Goal: Transaction & Acquisition: Purchase product/service

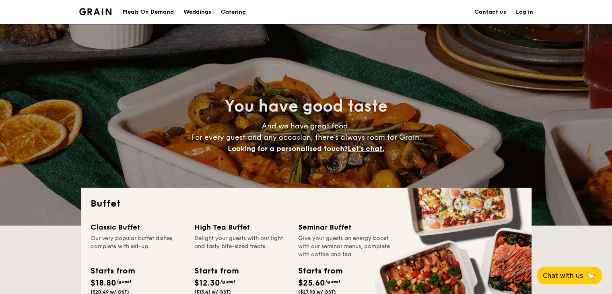
click at [30, 144] on div "You have good taste And we have great food. For every guest and any occasion, t…" at bounding box center [306, 124] width 612 height 201
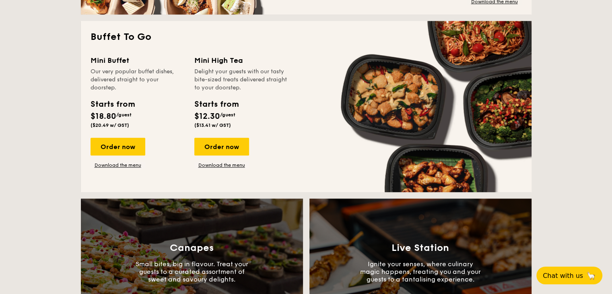
scroll to position [483, 0]
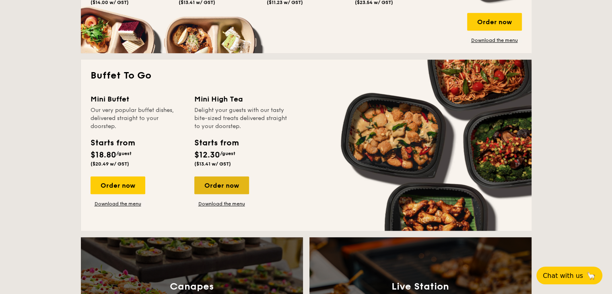
click at [227, 182] on div "Order now" at bounding box center [221, 185] width 55 height 18
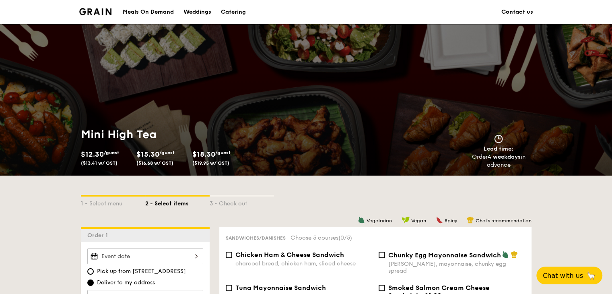
scroll to position [161, 0]
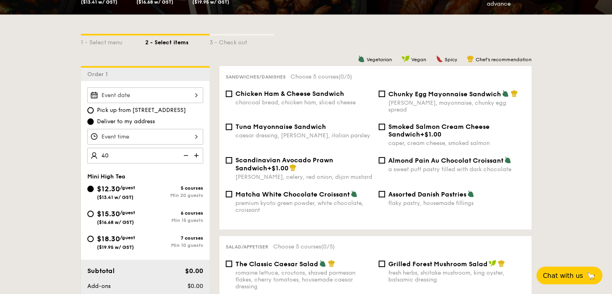
type input "40 guests"
click at [128, 136] on div at bounding box center [145, 137] width 116 height 16
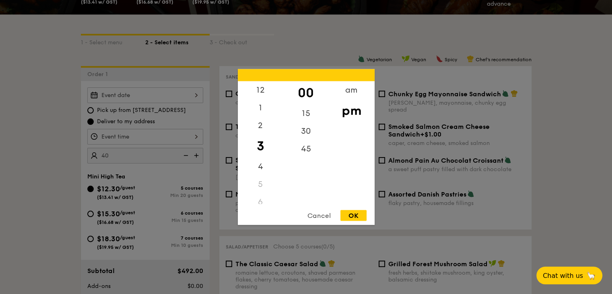
click at [64, 135] on div at bounding box center [306, 147] width 612 height 294
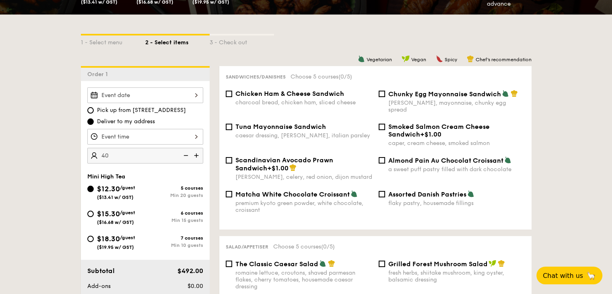
click at [127, 89] on div at bounding box center [145, 95] width 116 height 16
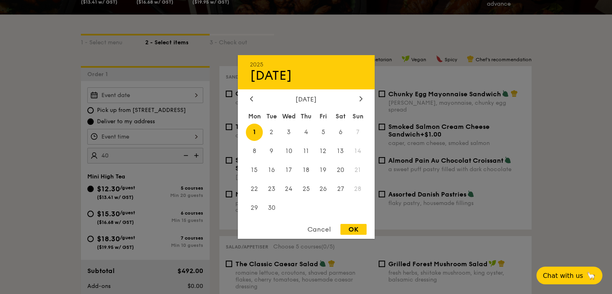
click at [11, 113] on div at bounding box center [306, 147] width 612 height 294
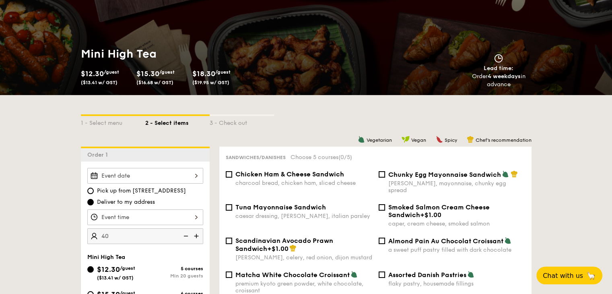
scroll to position [0, 0]
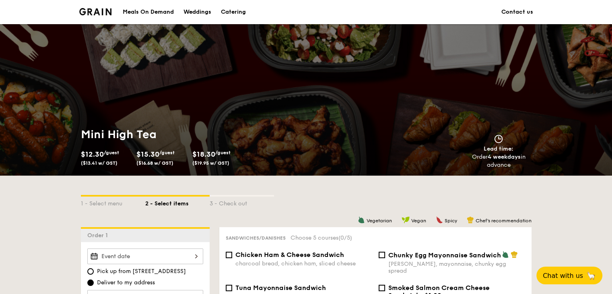
click at [246, 16] on div "Catering" at bounding box center [233, 12] width 25 height 24
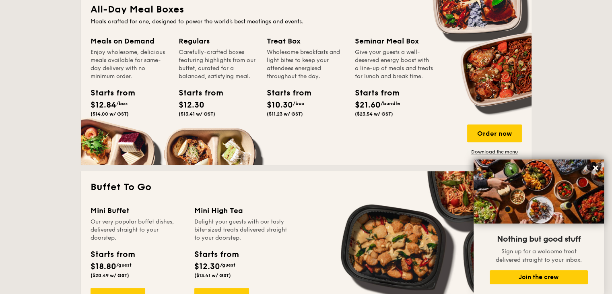
scroll to position [322, 0]
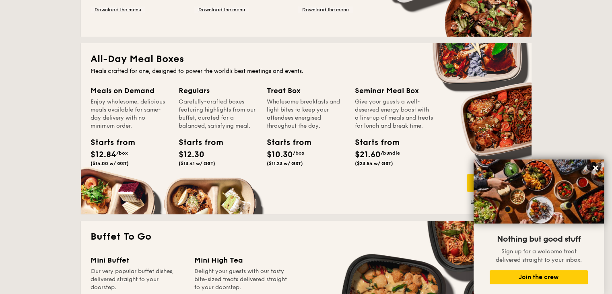
click at [108, 185] on div "Meals on Demand Enjoy wholesome, delicious meals available for same-day deliver…" at bounding box center [135, 137] width 88 height 104
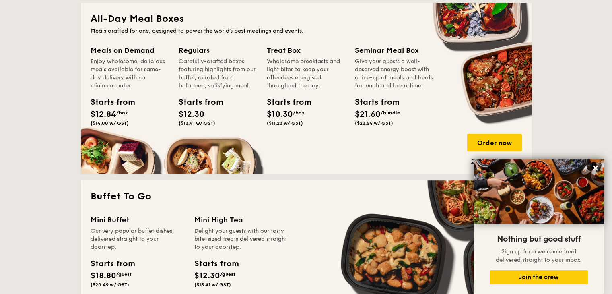
scroll to position [402, 0]
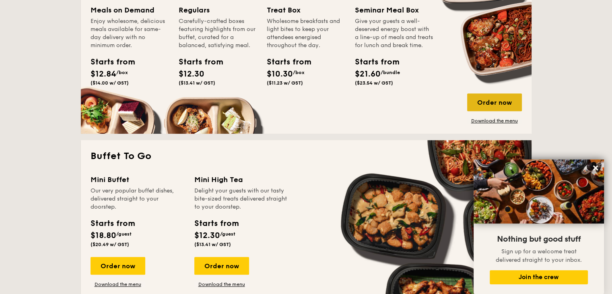
click at [500, 100] on div "Order now" at bounding box center [494, 102] width 55 height 18
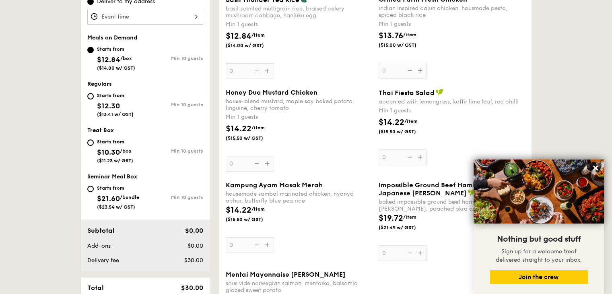
scroll to position [282, 0]
click at [97, 148] on span "$10.30" at bounding box center [108, 151] width 23 height 9
click at [94, 145] on input "Starts from $10.30 /box ($11.23 w/ GST) Min 10 guests" at bounding box center [90, 141] width 6 height 6
radio input "true"
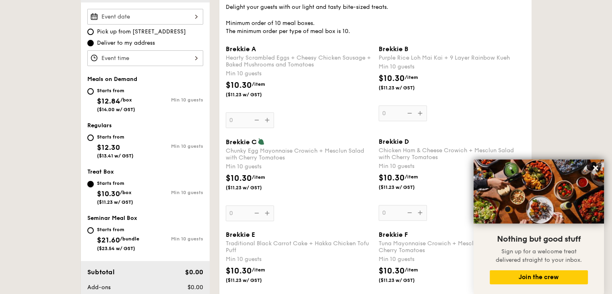
scroll to position [241, 0]
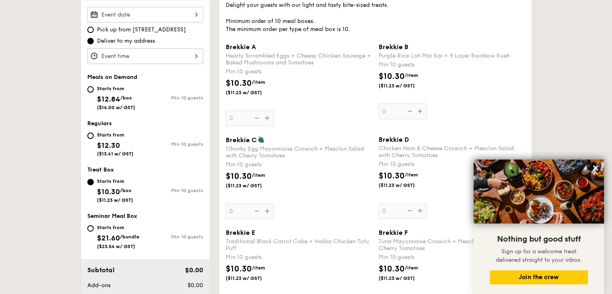
click at [423, 113] on div "Brekkie B Purple Rice Loh Mai Kai + 9 Layer Rainbow Kueh Min 10 guests $10.30 /…" at bounding box center [452, 81] width 146 height 76
click at [423, 113] on input "0" at bounding box center [403, 111] width 48 height 16
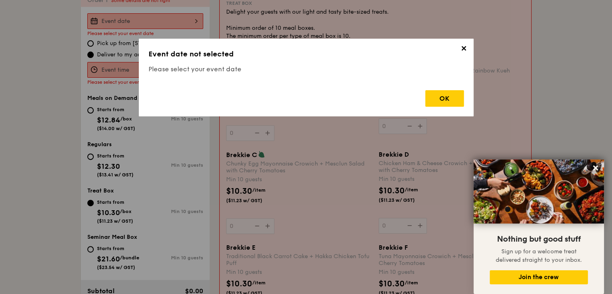
scroll to position [215, 0]
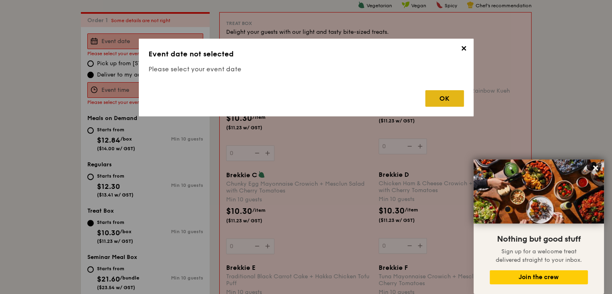
click at [441, 100] on div "OK" at bounding box center [444, 98] width 39 height 16
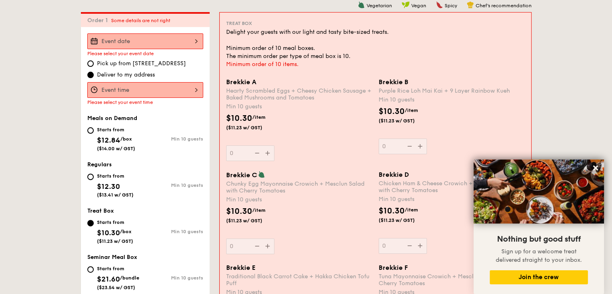
click at [127, 40] on div at bounding box center [145, 41] width 116 height 16
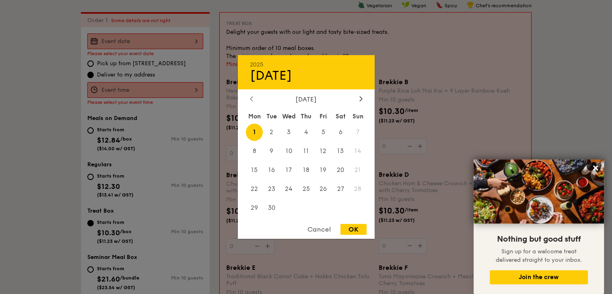
click at [254, 98] on div at bounding box center [251, 99] width 7 height 8
click at [292, 72] on div "[DATE]" at bounding box center [306, 75] width 113 height 15
click at [277, 61] on div "2025" at bounding box center [306, 64] width 113 height 7
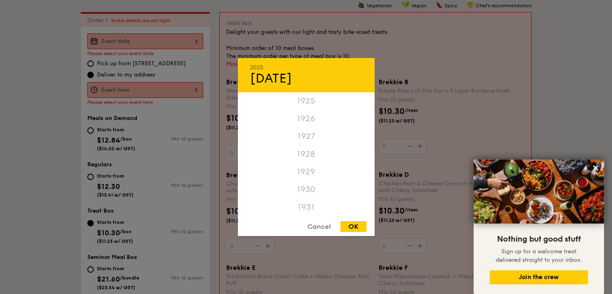
scroll to position [1704, 0]
click at [586, 61] on div at bounding box center [306, 147] width 612 height 294
